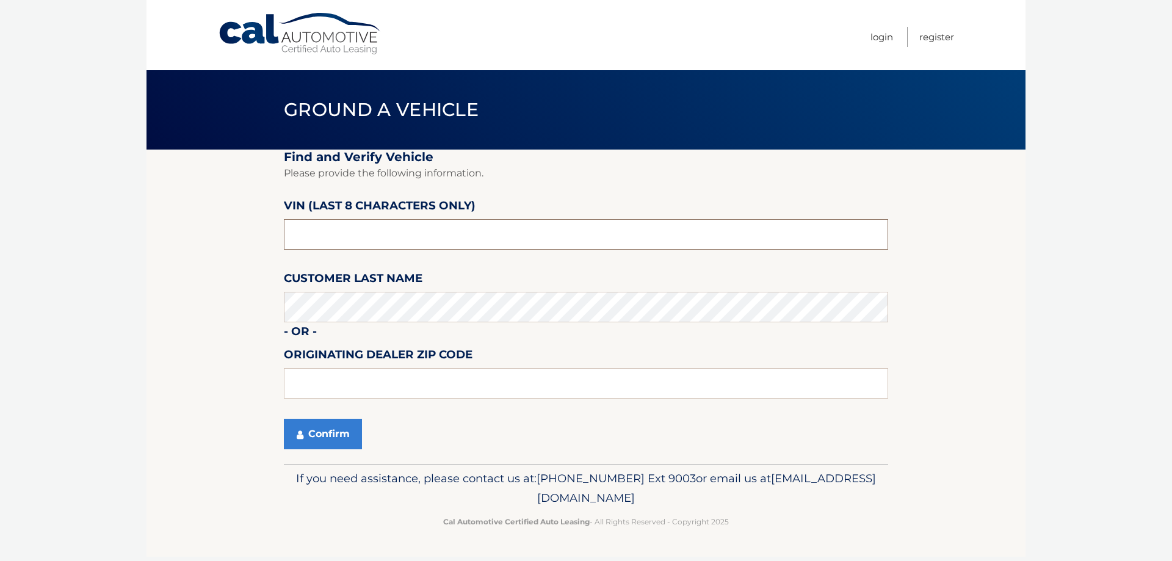
click at [419, 244] on input "text" at bounding box center [586, 234] width 604 height 31
type input "N8623346"
click at [337, 432] on button "Confirm" at bounding box center [323, 434] width 78 height 31
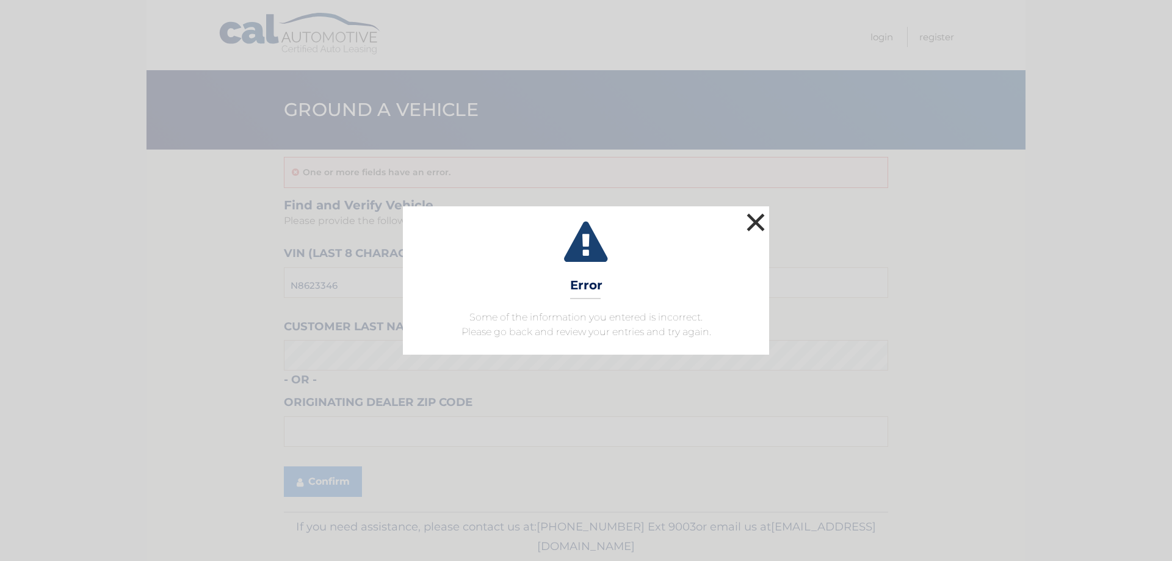
click at [753, 224] on button "×" at bounding box center [755, 222] width 24 height 24
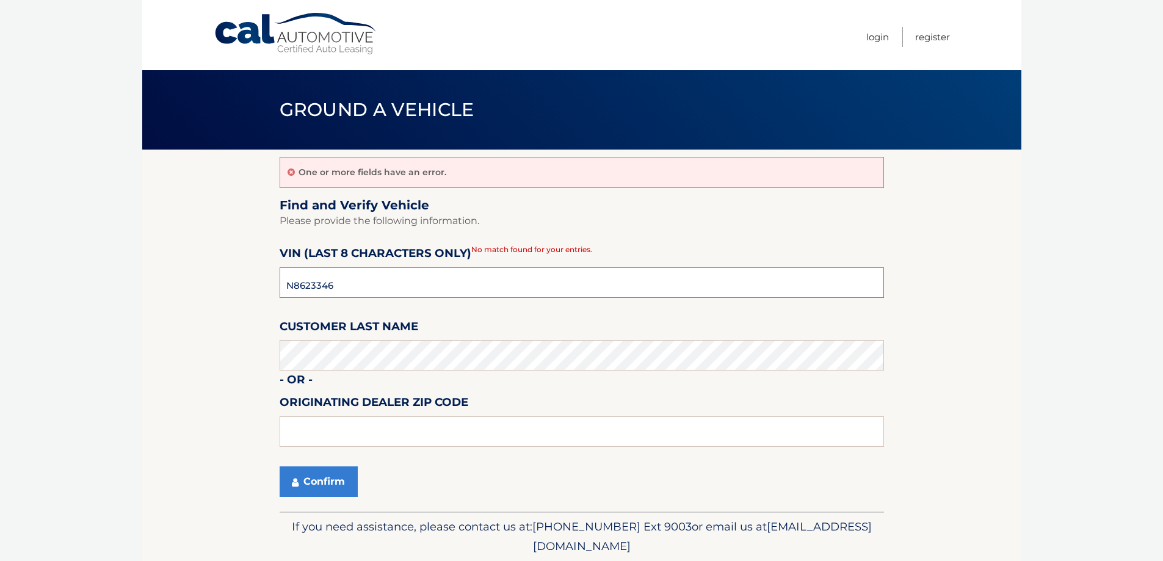
click at [363, 281] on input "N8623346" at bounding box center [582, 282] width 604 height 31
click at [311, 482] on button "Confirm" at bounding box center [319, 481] width 78 height 31
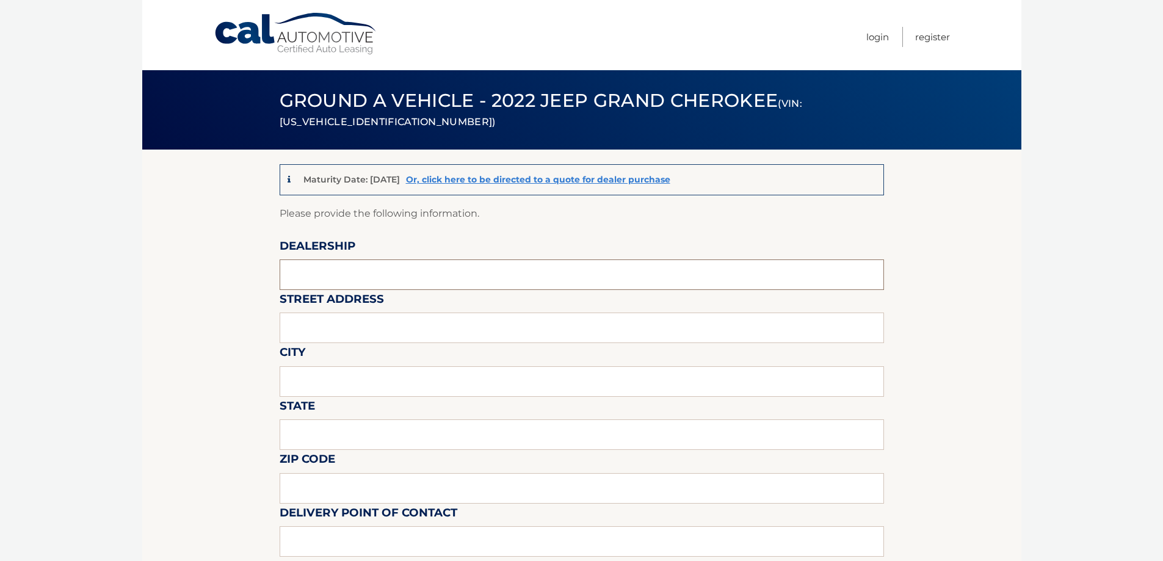
click at [347, 266] on input "text" at bounding box center [582, 274] width 604 height 31
type input "Garden City Jeep"
type input "283 N. Franklin st"
type input "Hempstead"
type input "New York"
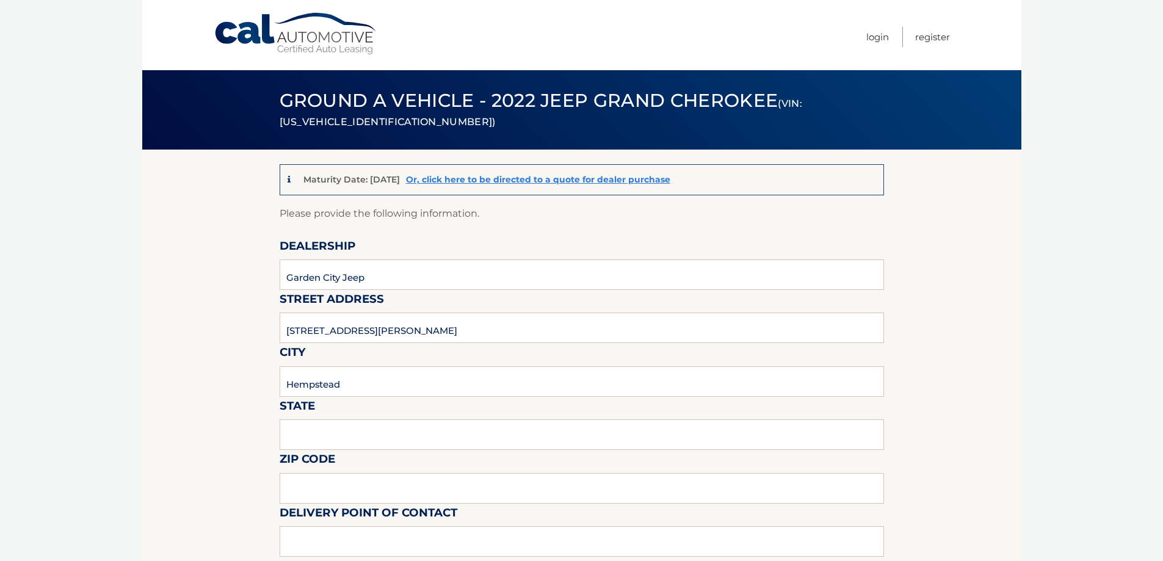
type input "11550"
type input "Gustavo Lopez"
type input "5168386626"
type input "glopez@gardencitycardeals.com"
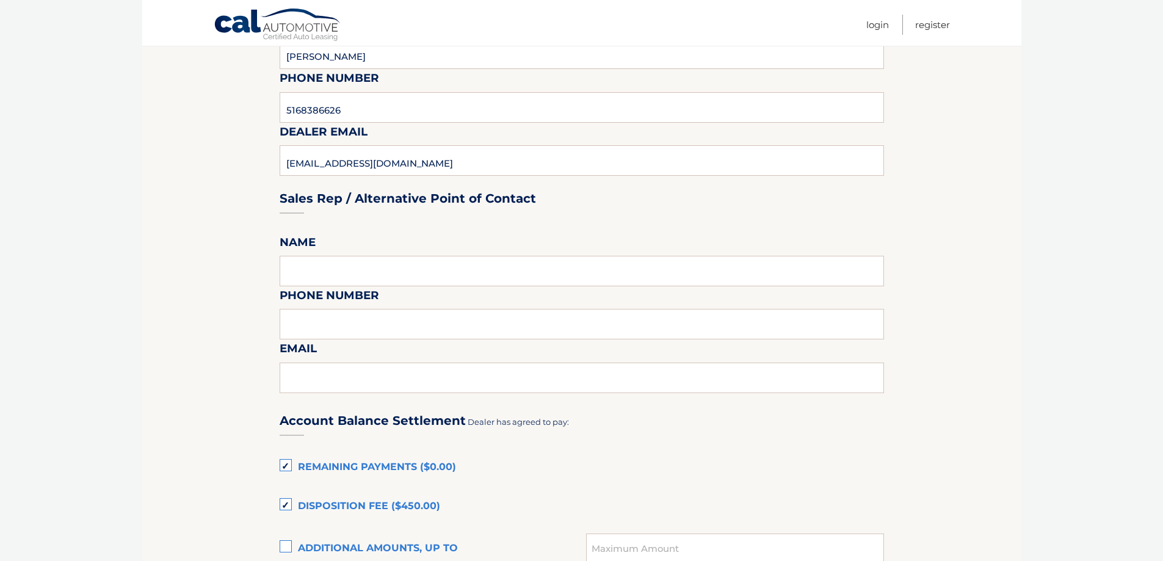
scroll to position [610, 0]
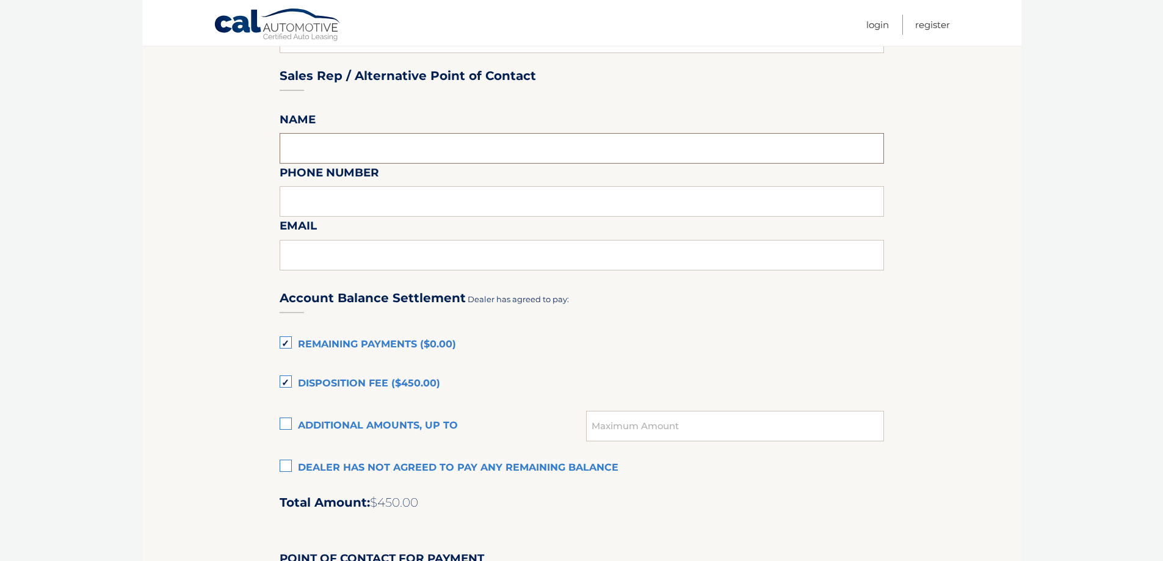
click at [352, 153] on input "text" at bounding box center [582, 148] width 604 height 31
type input "Gustavo Lopez"
type input "5168386626"
type input "glopez@gardencitycardeals.com"
click at [297, 466] on label "Dealer has not agreed to pay any remaining balance" at bounding box center [582, 468] width 604 height 24
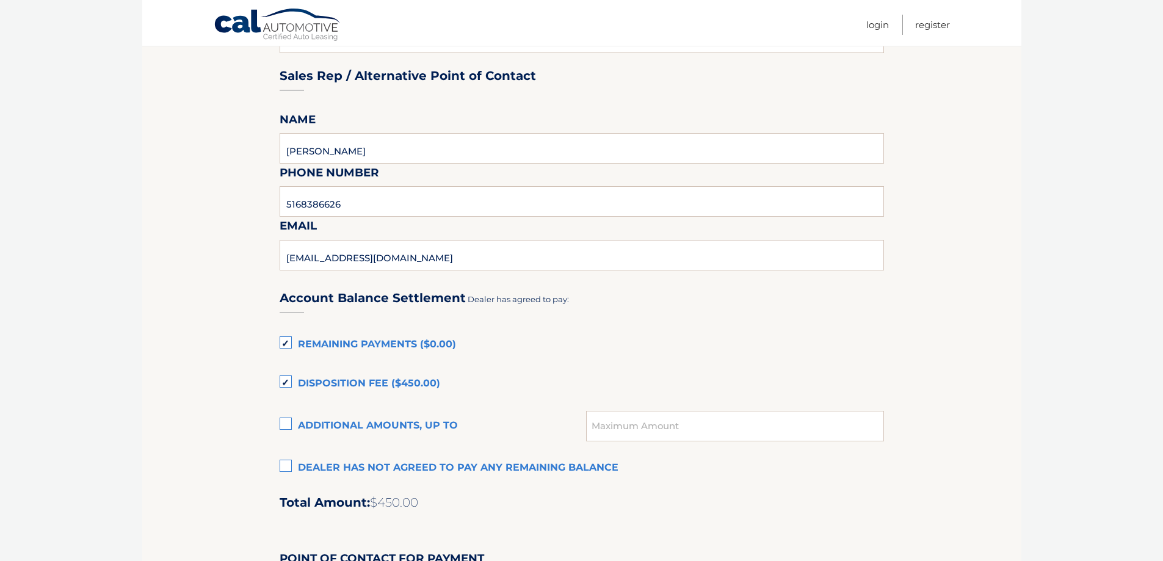
click at [0, 0] on input "Dealer has not agreed to pay any remaining balance" at bounding box center [0, 0] width 0 height 0
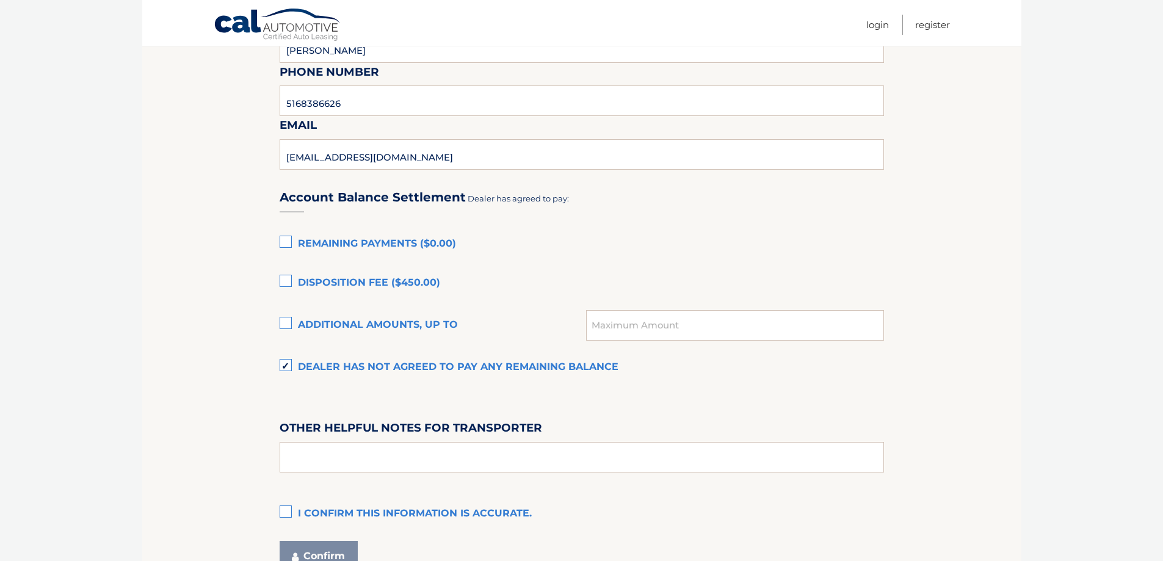
scroll to position [829, 0]
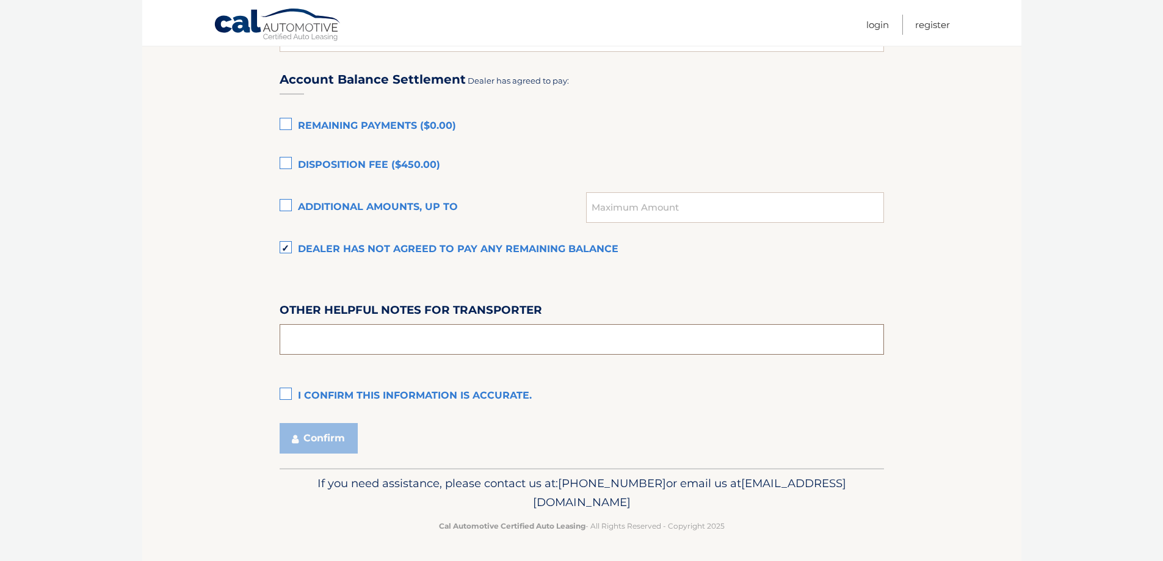
drag, startPoint x: 319, startPoint y: 336, endPoint x: 320, endPoint y: 343, distance: 7.6
click at [319, 336] on input "text" at bounding box center [582, 339] width 604 height 31
type input "SEE PREOWNED OFFICE"
click at [281, 399] on label "I confirm this information is accurate." at bounding box center [582, 396] width 604 height 24
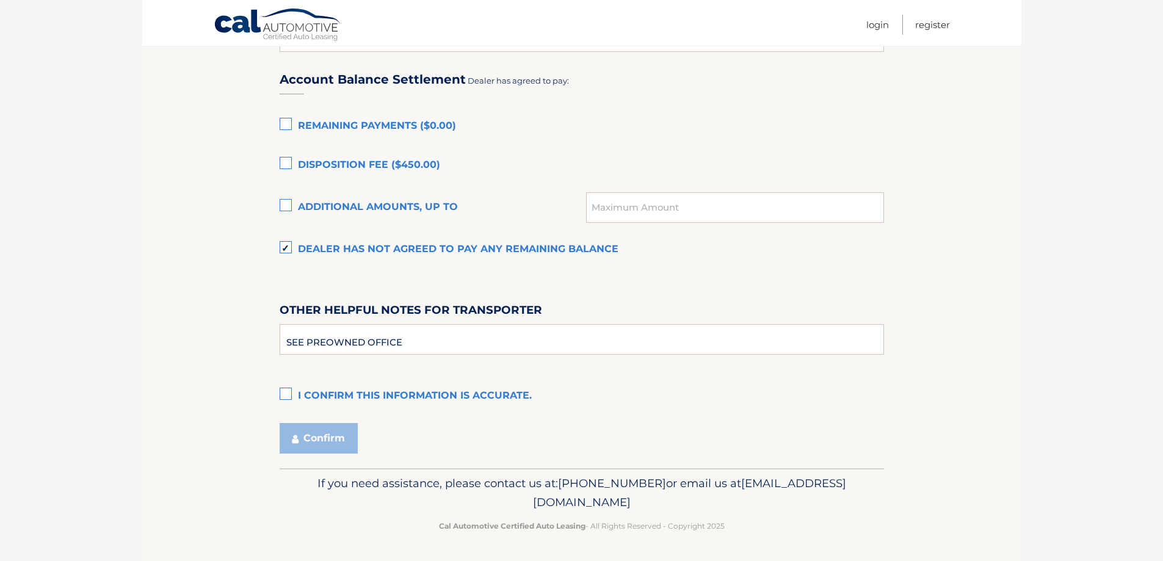
click at [0, 0] on input "I confirm this information is accurate." at bounding box center [0, 0] width 0 height 0
click at [294, 429] on button "Confirm" at bounding box center [319, 438] width 78 height 31
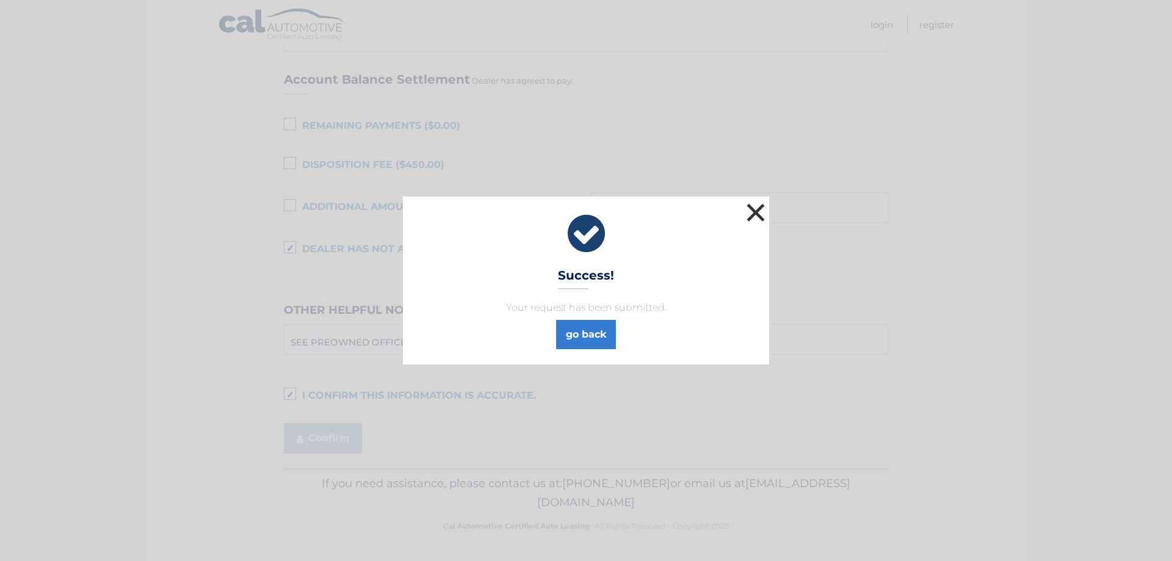
click at [752, 212] on button "×" at bounding box center [755, 212] width 24 height 24
